Goal: Ask a question

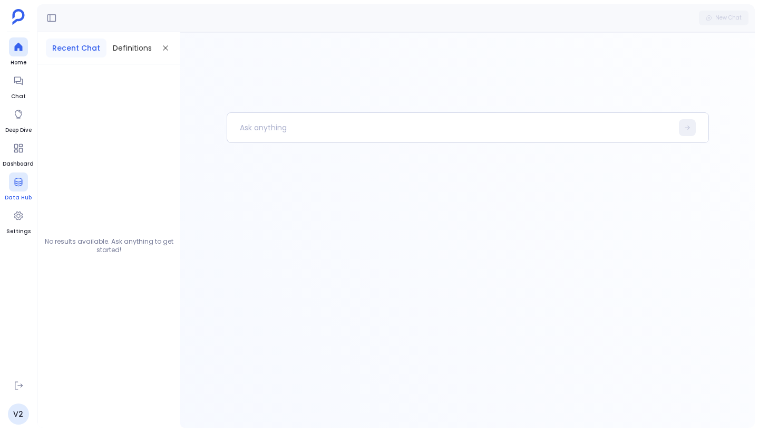
click at [11, 192] on link "Data Hub" at bounding box center [18, 187] width 27 height 30
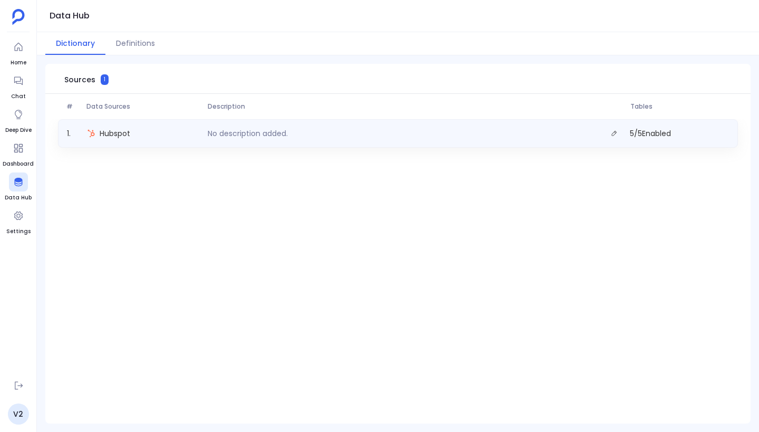
click at [350, 131] on div "No description added." at bounding box center [414, 133] width 422 height 15
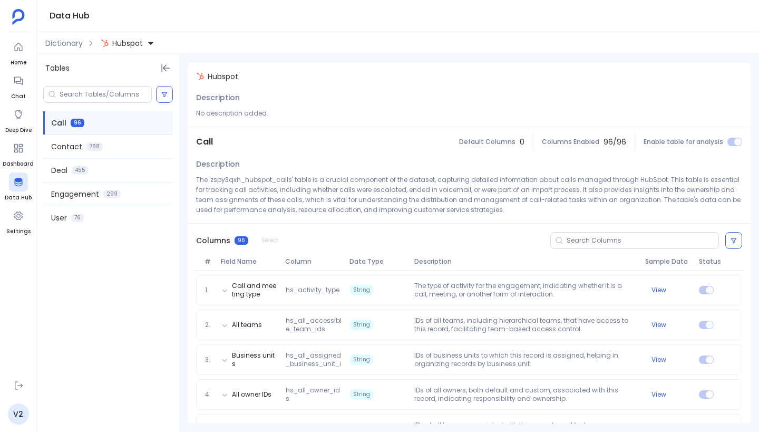
click at [733, 141] on div at bounding box center [734, 142] width 15 height 8
click at [63, 43] on span "Dictionary" at bounding box center [63, 43] width 37 height 11
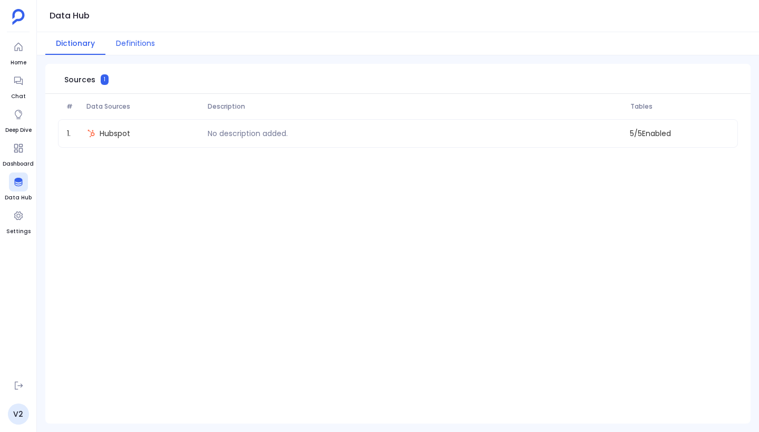
click at [162, 50] on button "Definitions" at bounding box center [135, 43] width 60 height 23
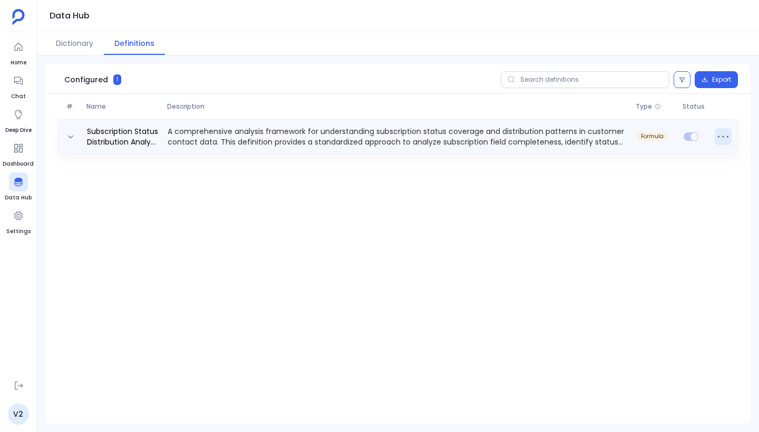
click at [721, 134] on icon at bounding box center [722, 136] width 17 height 17
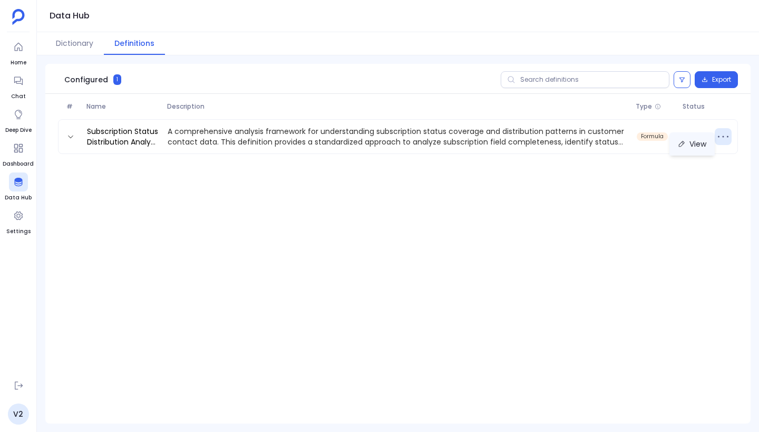
click at [693, 150] on button "View" at bounding box center [691, 143] width 45 height 23
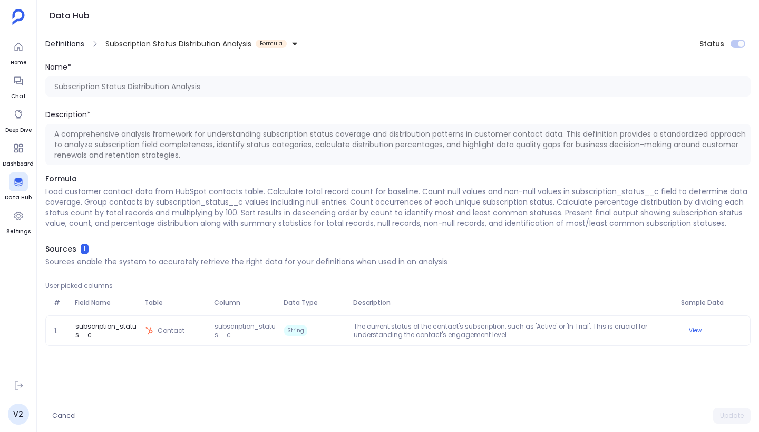
click at [79, 48] on span "Definitions" at bounding box center [64, 43] width 39 height 11
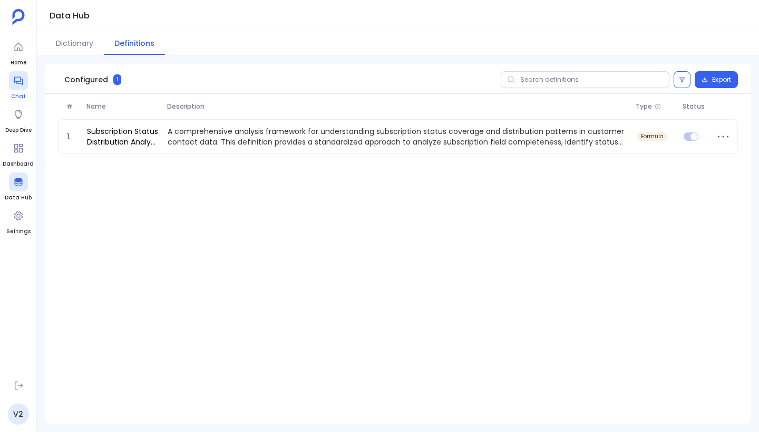
click at [13, 82] on icon at bounding box center [18, 80] width 11 height 11
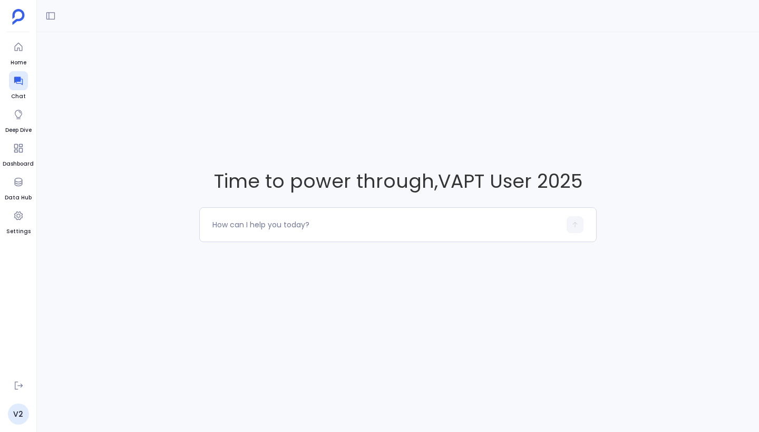
click at [60, 13] on div at bounding box center [398, 16] width 722 height 32
click at [48, 14] on icon at bounding box center [50, 16] width 11 height 11
click at [265, 221] on textarea at bounding box center [386, 224] width 348 height 11
click at [47, 16] on icon at bounding box center [50, 16] width 8 height 8
click at [358, 227] on textarea at bounding box center [386, 224] width 348 height 11
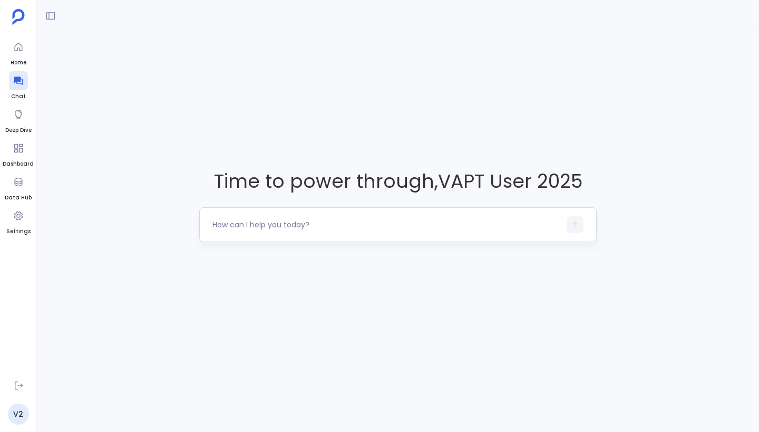
click at [271, 223] on textarea at bounding box center [386, 224] width 348 height 11
type textarea "What all are the tables available for my analysis?"
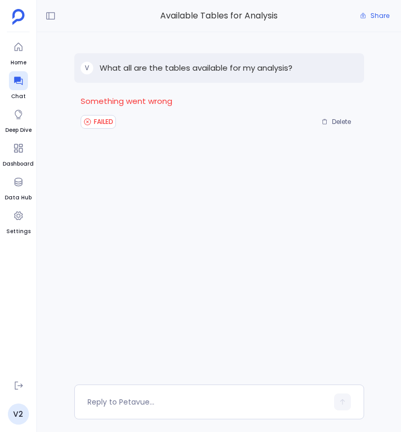
click at [247, 65] on p "What all are the tables available for my analysis?" at bounding box center [196, 68] width 193 height 13
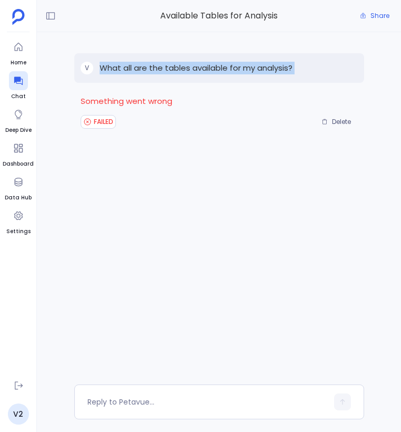
click at [247, 65] on p "What all are the tables available for my analysis?" at bounding box center [196, 68] width 193 height 13
copy p "What all are the tables available for my analysis?"
click at [339, 120] on span "Delete" at bounding box center [341, 121] width 19 height 8
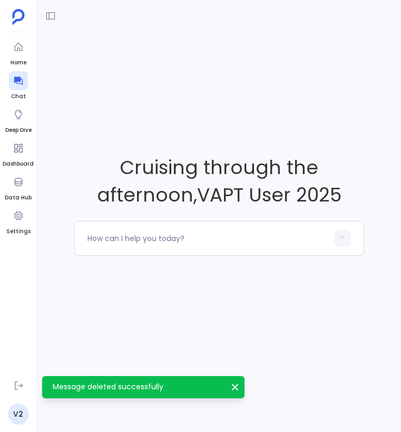
click at [237, 387] on icon "Message deleted successfully" at bounding box center [235, 386] width 11 height 11
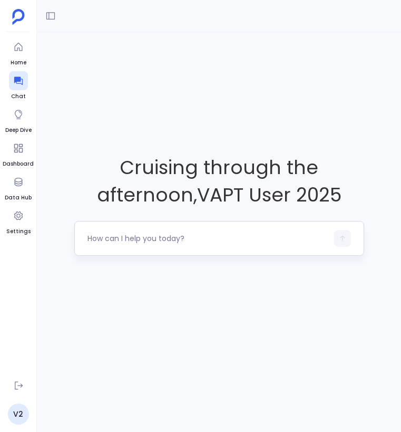
click at [165, 238] on textarea at bounding box center [207, 238] width 240 height 11
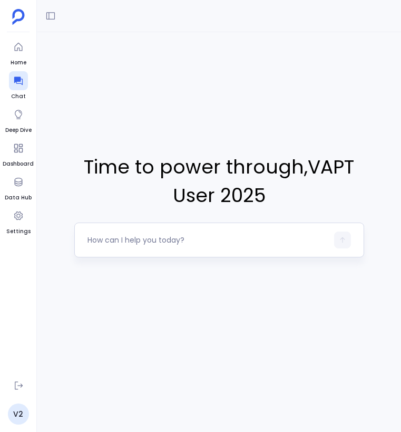
click at [139, 241] on textarea at bounding box center [207, 239] width 240 height 11
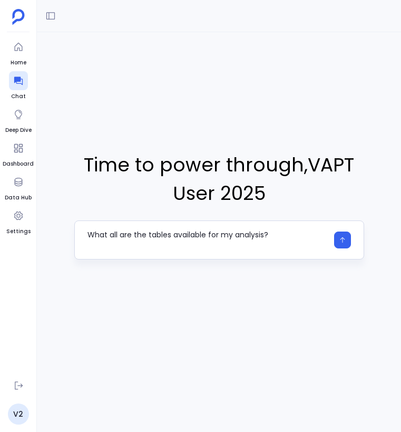
type textarea "What all are the tables available for my analysis?"
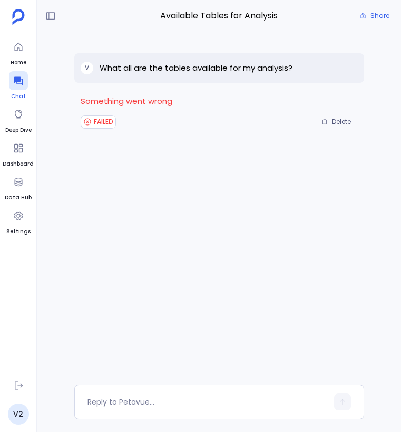
click at [24, 80] on div at bounding box center [18, 80] width 19 height 19
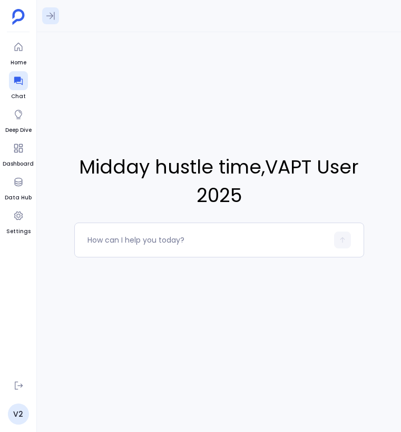
click at [53, 7] on button at bounding box center [50, 15] width 17 height 17
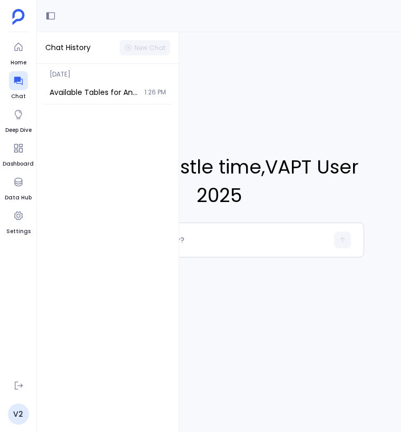
click at [209, 75] on div "Midday hustle time , VAPT User 2025" at bounding box center [219, 204] width 364 height 345
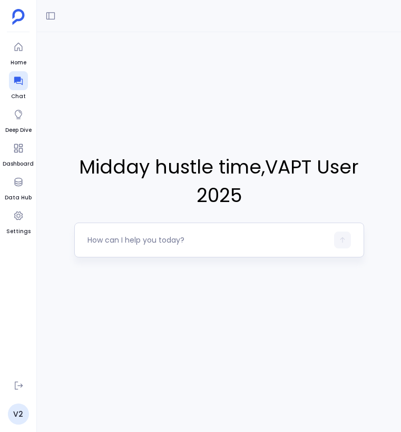
click at [159, 240] on textarea at bounding box center [207, 239] width 240 height 11
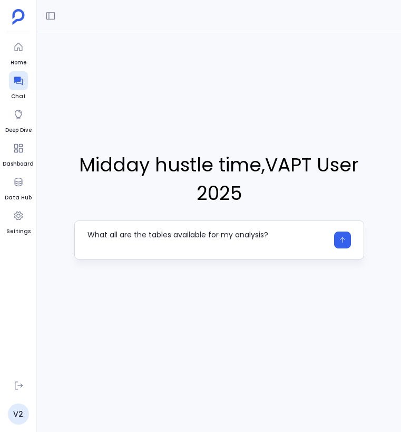
type textarea "What all are the tables available for my analysis?"
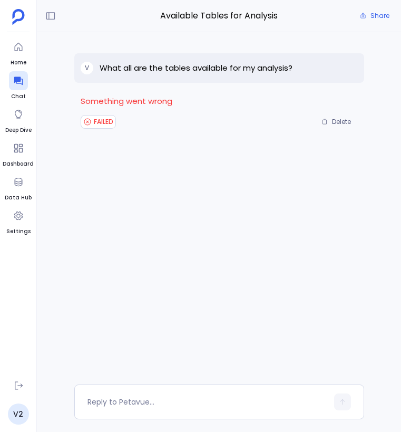
click at [102, 72] on p "What all are the tables available for my analysis?" at bounding box center [196, 68] width 193 height 13
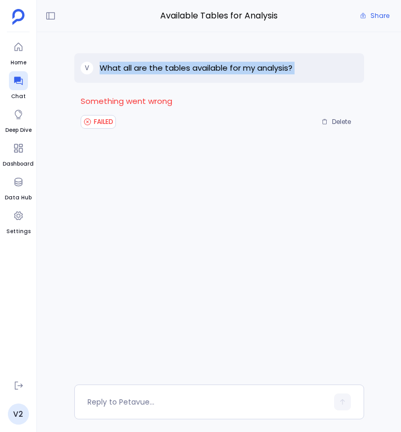
drag, startPoint x: 102, startPoint y: 72, endPoint x: 331, endPoint y: 76, distance: 229.8
click at [331, 76] on div "V What all are the tables available for my analysis?" at bounding box center [219, 68] width 290 height 30
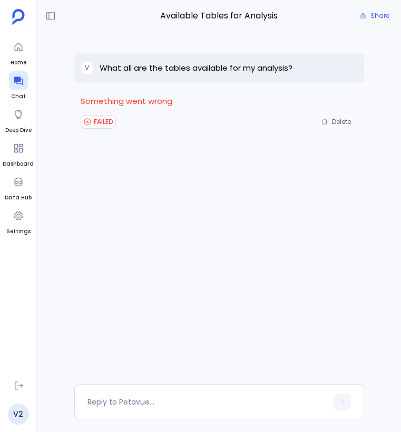
click at [320, 162] on div "V What all are the tables available for my analysis? Something went wrong FAILE…" at bounding box center [219, 208] width 290 height 352
